Goal: Task Accomplishment & Management: Use online tool/utility

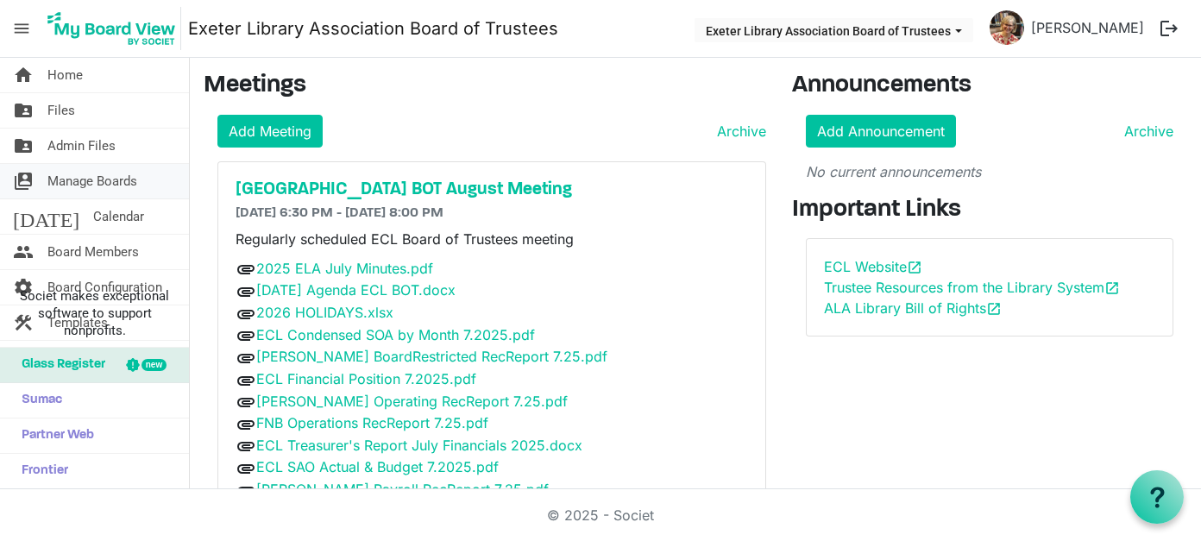
scroll to position [92, 0]
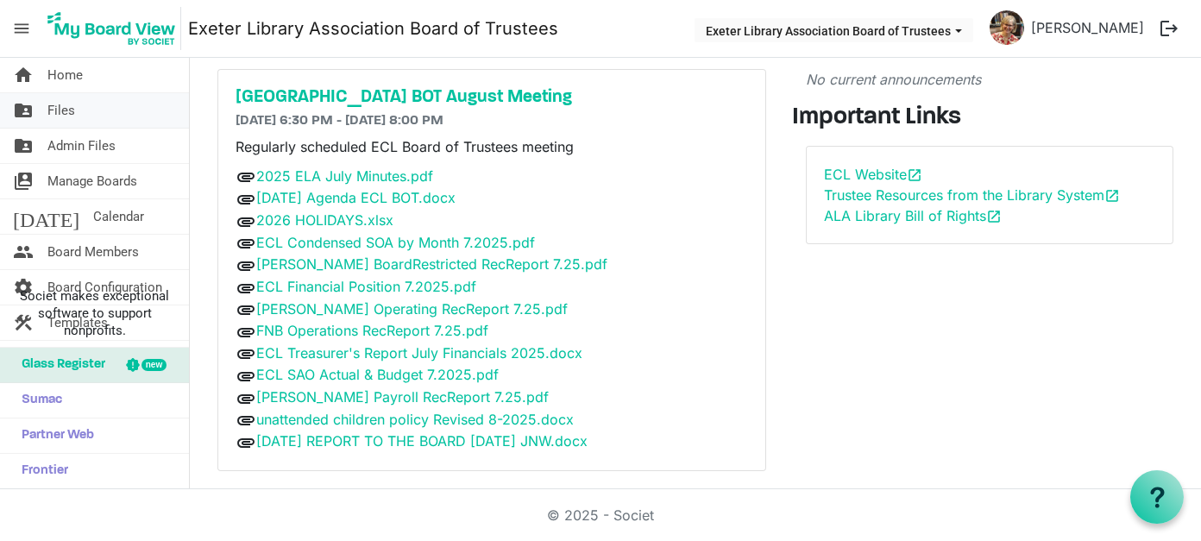
click at [79, 110] on link "folder_shared Files" at bounding box center [94, 110] width 189 height 35
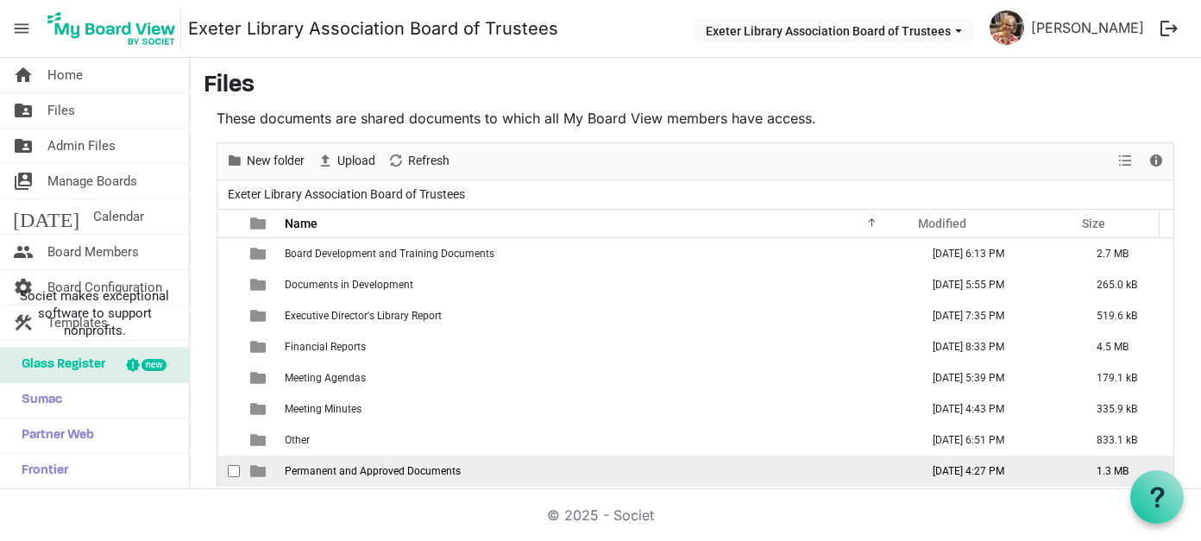
click at [413, 471] on span "Permanent and Approved Documents" at bounding box center [373, 471] width 176 height 12
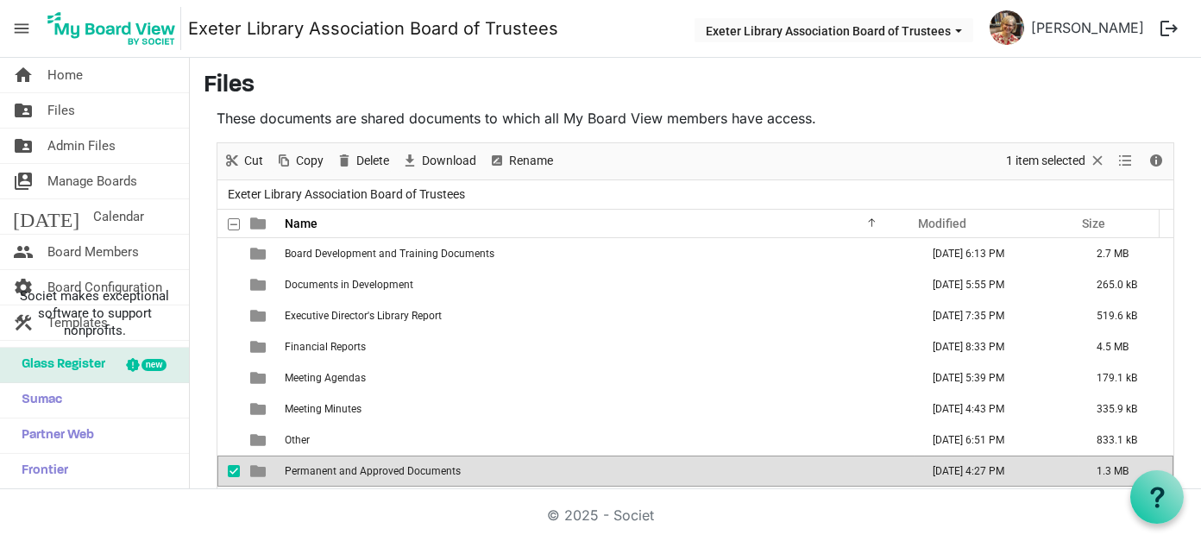
click at [394, 472] on span "Permanent and Approved Documents" at bounding box center [373, 471] width 176 height 12
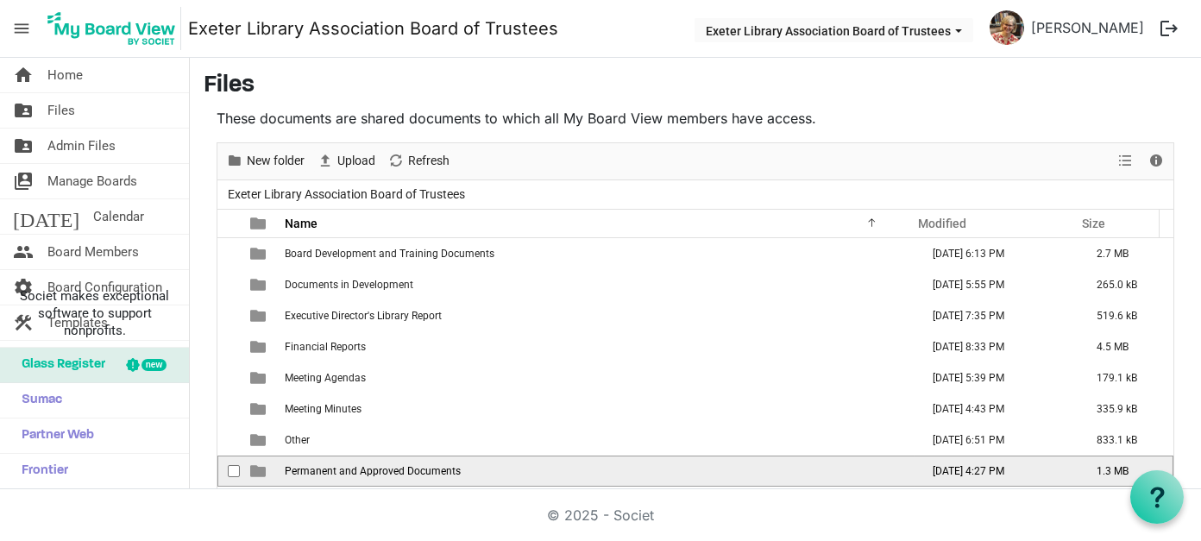
click at [394, 472] on span "Permanent and Approved Documents" at bounding box center [373, 471] width 176 height 12
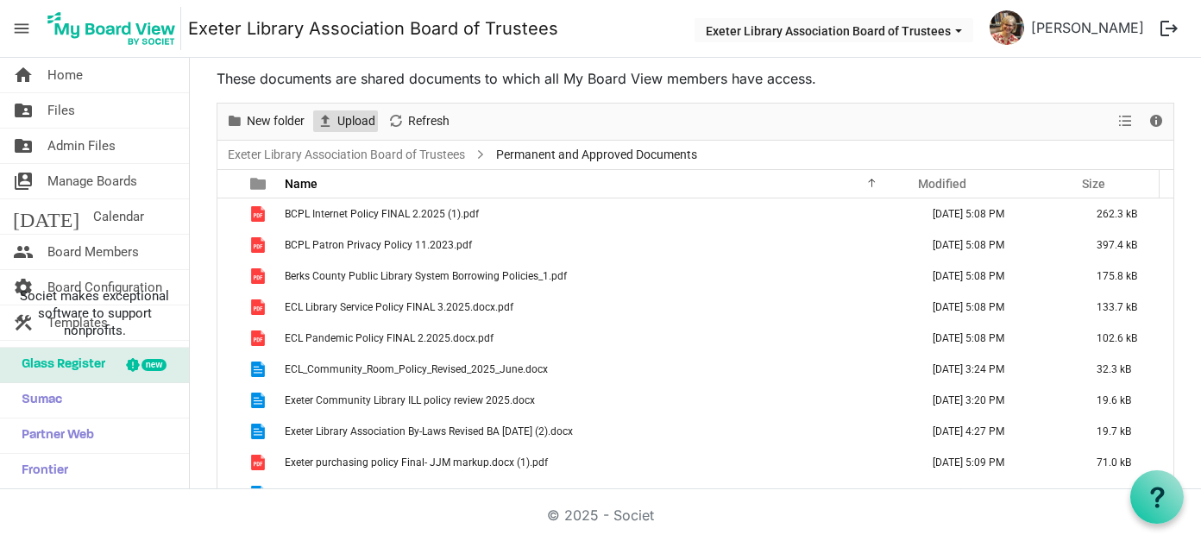
click at [336, 116] on span "Upload" at bounding box center [356, 121] width 41 height 22
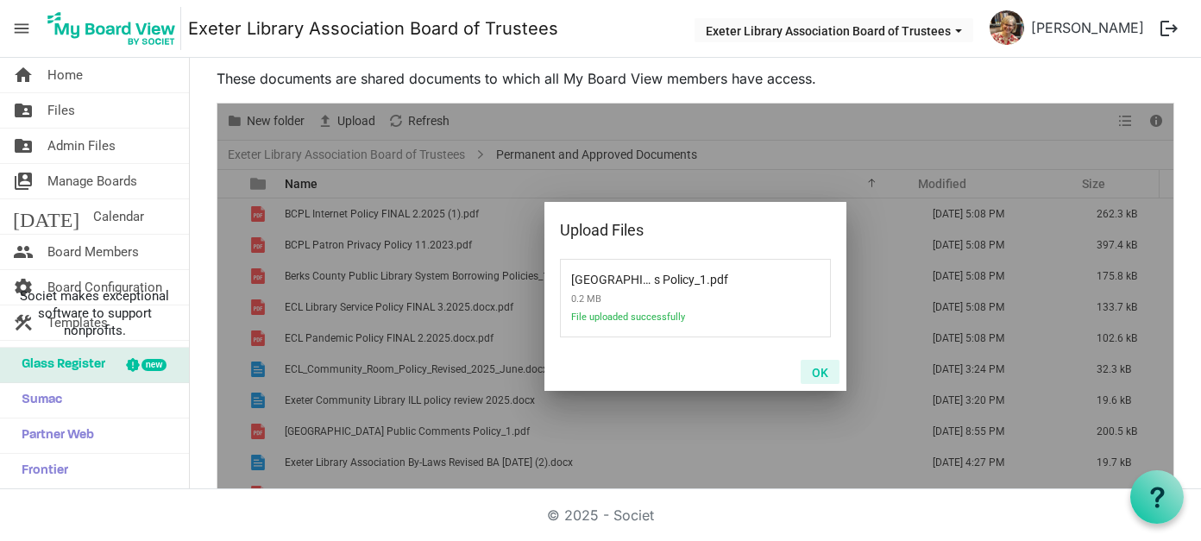
click at [810, 370] on button "OK" at bounding box center [820, 372] width 39 height 24
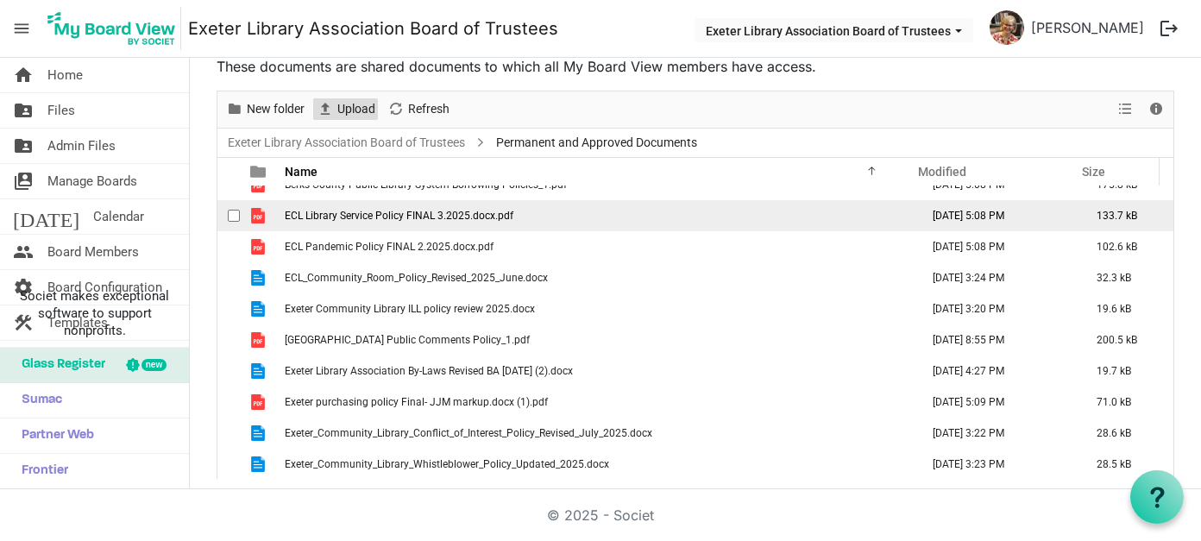
scroll to position [54, 0]
